Goal: Check status

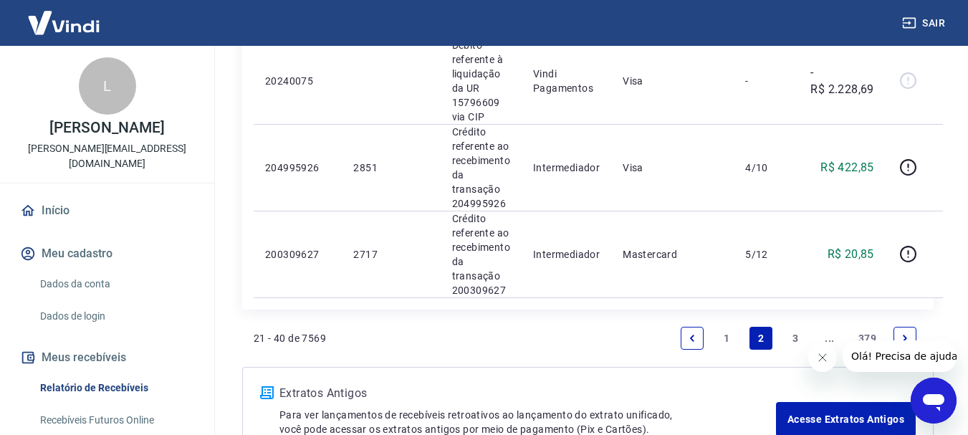
scroll to position [1861, 0]
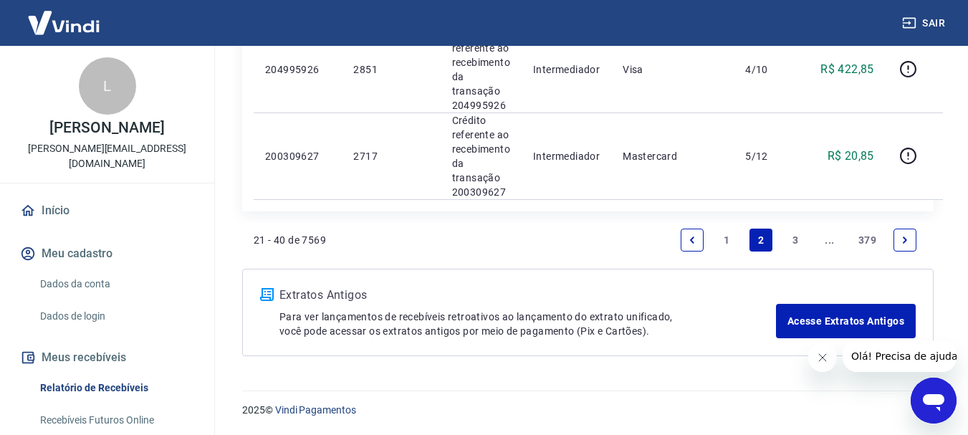
click at [727, 234] on link "1" at bounding box center [726, 239] width 23 height 23
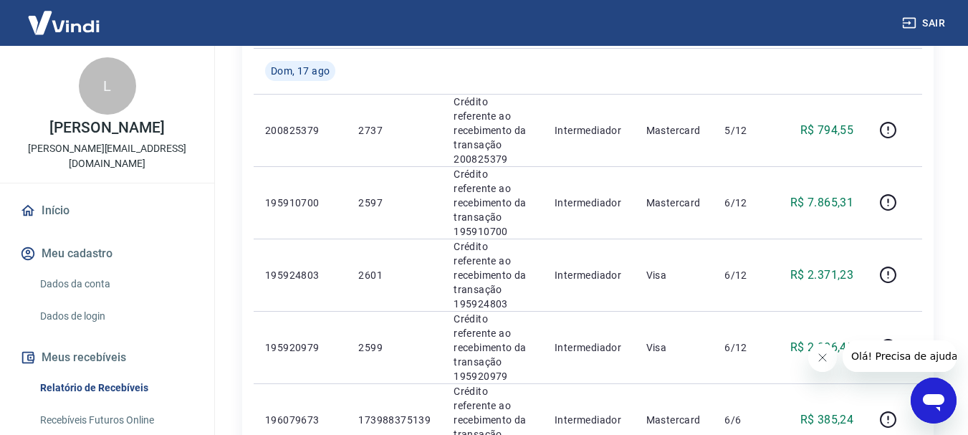
scroll to position [1289, 0]
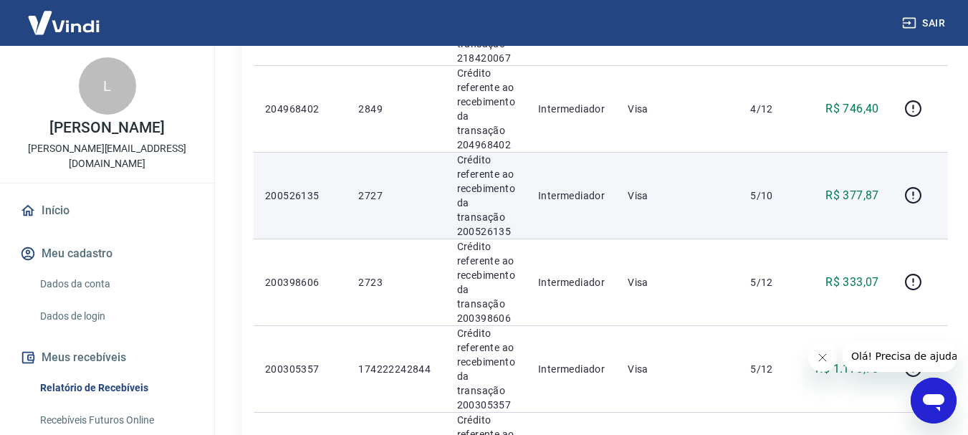
scroll to position [1719, 0]
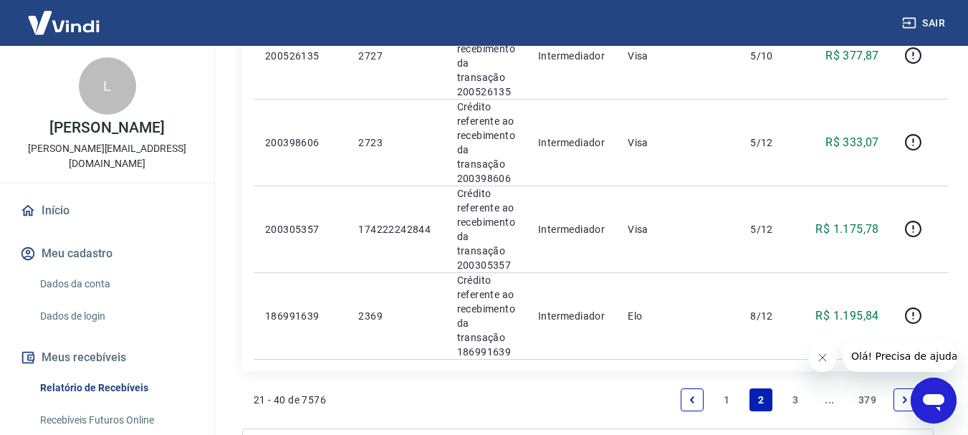
click at [801, 400] on link "3" at bounding box center [795, 399] width 23 height 23
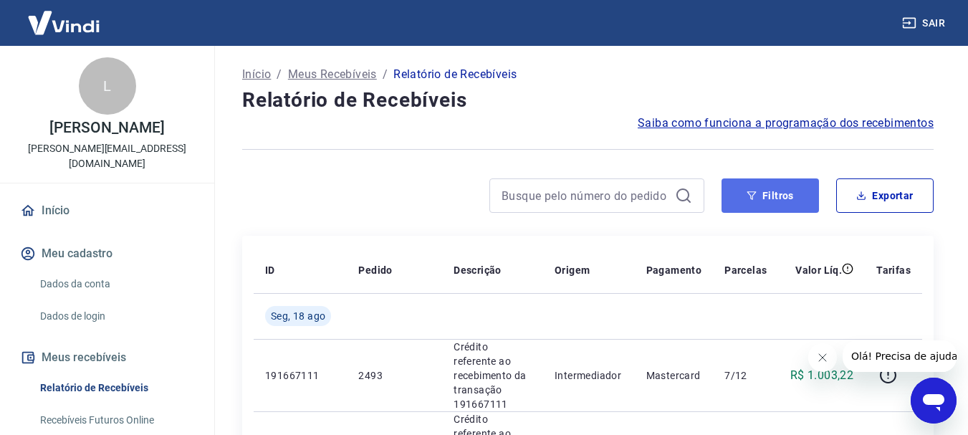
click at [797, 193] on button "Filtros" at bounding box center [769, 195] width 97 height 34
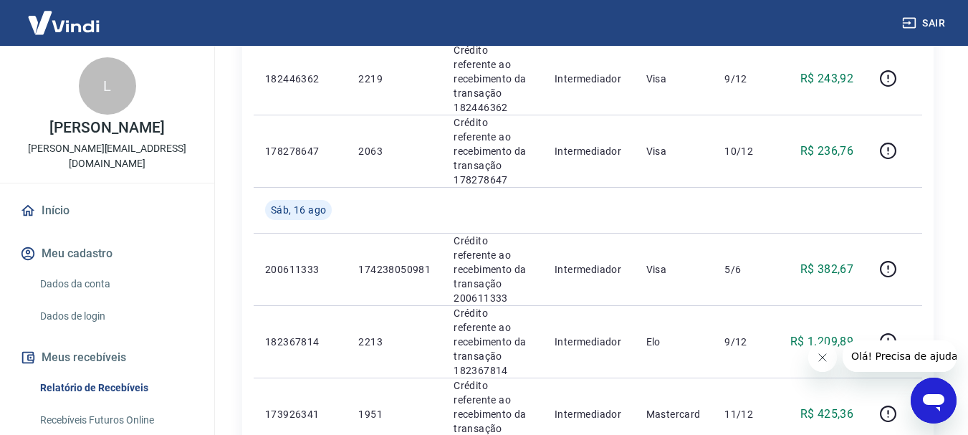
scroll to position [1743, 0]
